Goal: Task Accomplishment & Management: Use online tool/utility

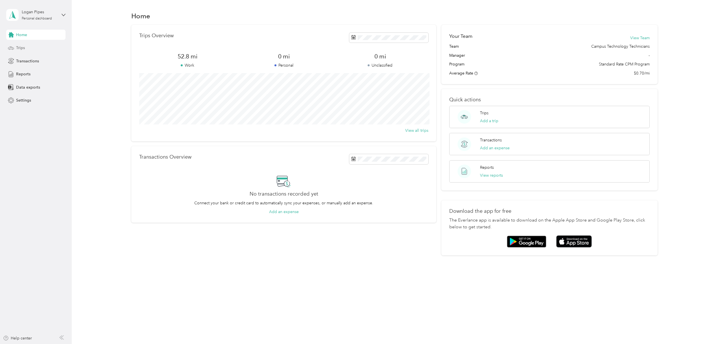
click at [37, 45] on div "Trips" at bounding box center [35, 48] width 59 height 10
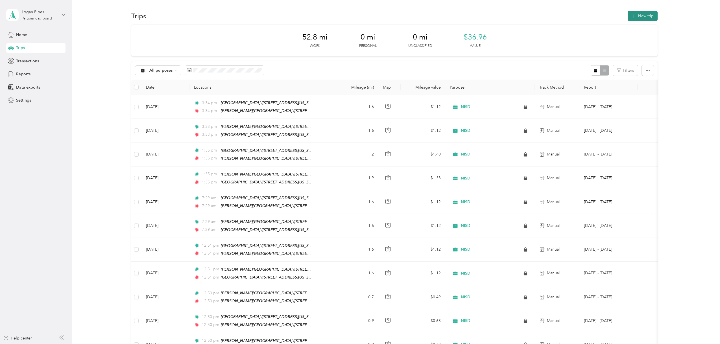
click at [654, 13] on button "New trip" at bounding box center [643, 16] width 30 height 10
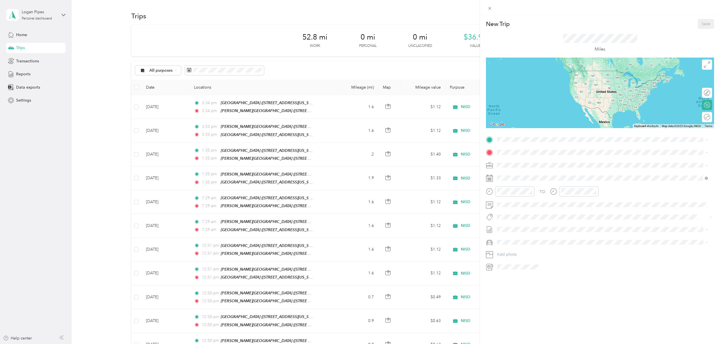
click at [528, 251] on div "Ford Edge" at bounding box center [602, 251] width 207 height 6
click at [547, 161] on strong "[PERSON_NAME][GEOGRAPHIC_DATA]" at bounding box center [564, 162] width 75 height 5
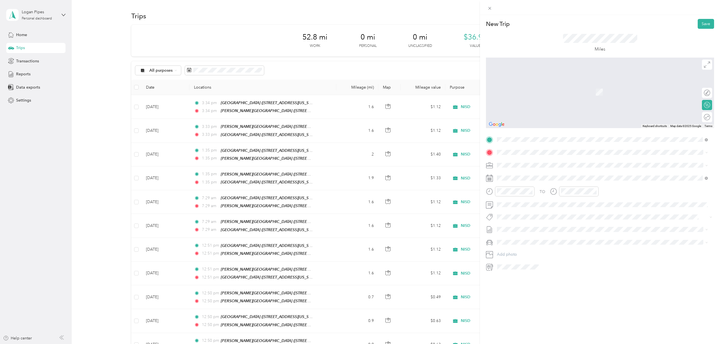
click at [593, 172] on div "TEAM [GEOGRAPHIC_DATA] [STREET_ADDRESS][US_STATE]" at bounding box center [602, 179] width 207 height 16
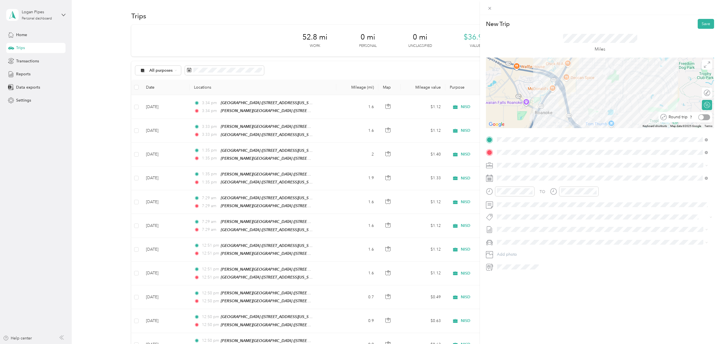
click at [704, 115] on div at bounding box center [704, 117] width 12 height 6
click at [698, 26] on button "Save" at bounding box center [706, 24] width 16 height 10
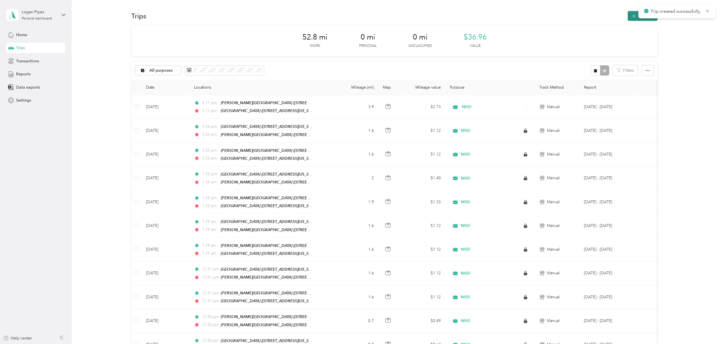
click at [630, 17] on button "New trip" at bounding box center [643, 16] width 30 height 10
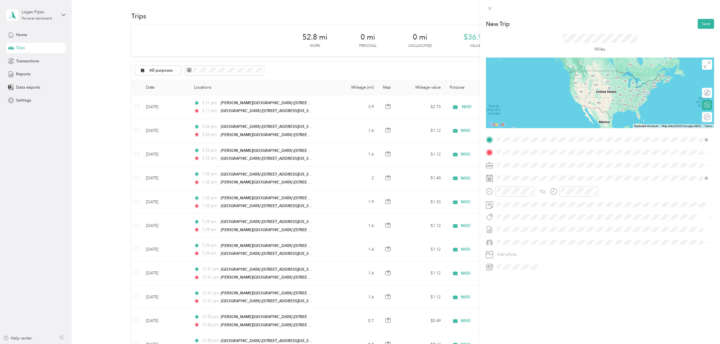
click at [598, 161] on div "TEAM [PERSON_NAME][GEOGRAPHIC_DATA]" at bounding box center [555, 163] width 95 height 7
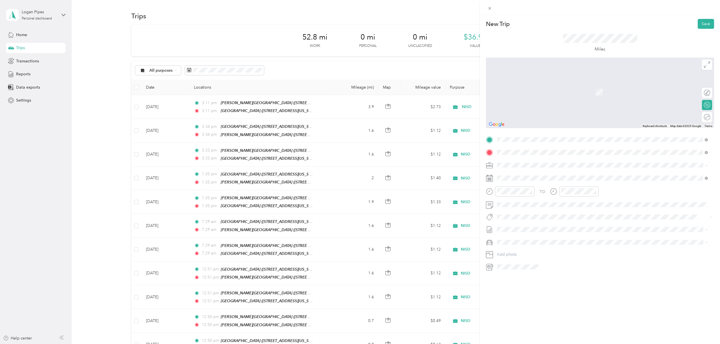
click at [590, 180] on div "TEAM [PERSON_NAME][GEOGRAPHIC_DATA] [STREET_ADDRESS][US_STATE]" at bounding box center [555, 179] width 95 height 14
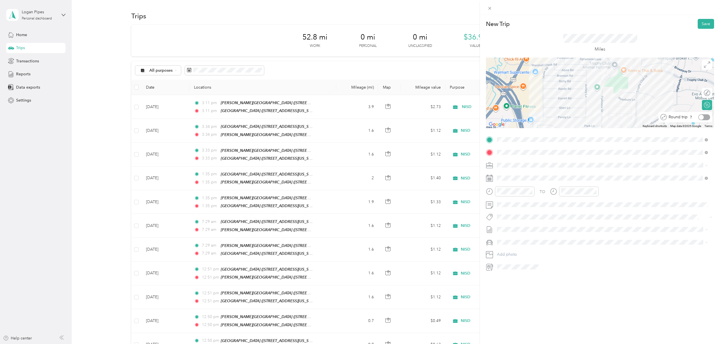
click at [699, 117] on div at bounding box center [701, 117] width 5 height 5
click at [518, 248] on li "Ford Edge" at bounding box center [602, 252] width 215 height 10
click at [702, 18] on div "New Trip Save This trip cannot be edited because it is either under review, app…" at bounding box center [600, 187] width 240 height 344
click at [702, 19] on button "Save" at bounding box center [706, 24] width 16 height 10
